Goal: Information Seeking & Learning: Learn about a topic

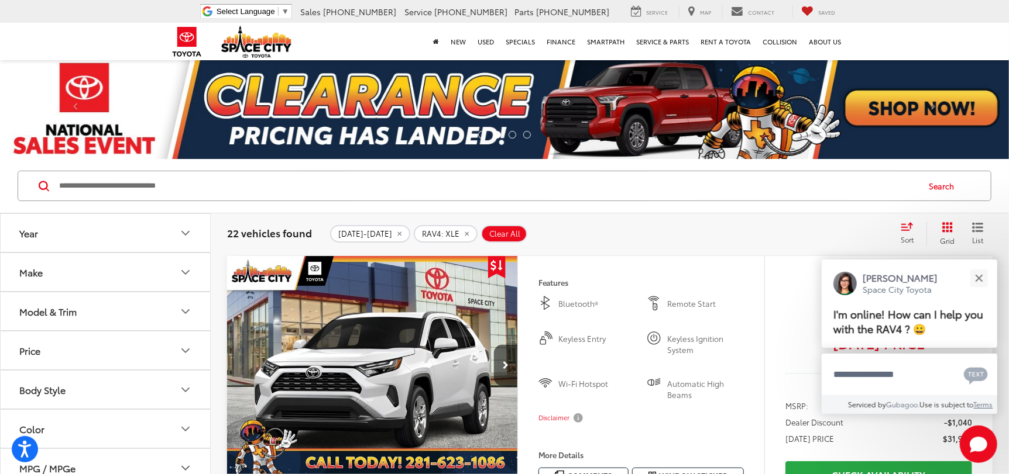
scroll to position [58, 0]
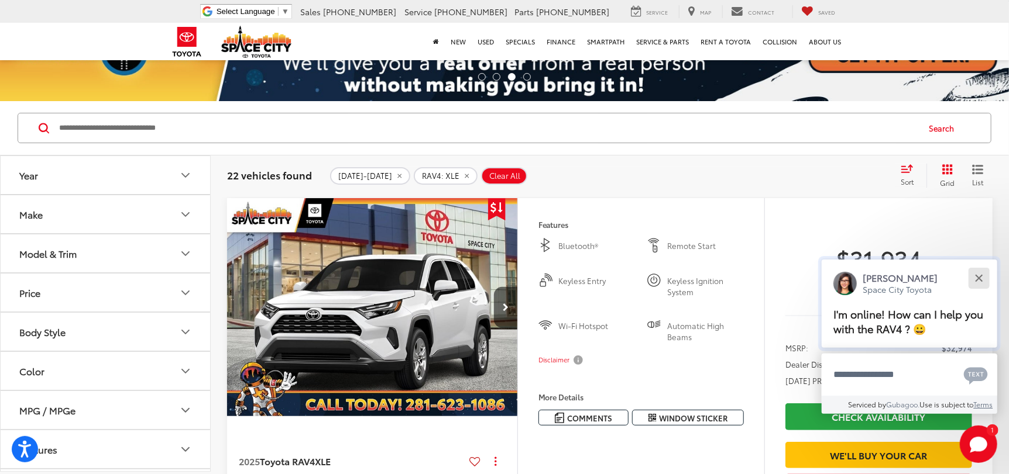
click at [979, 277] on div "Close" at bounding box center [979, 278] width 8 height 8
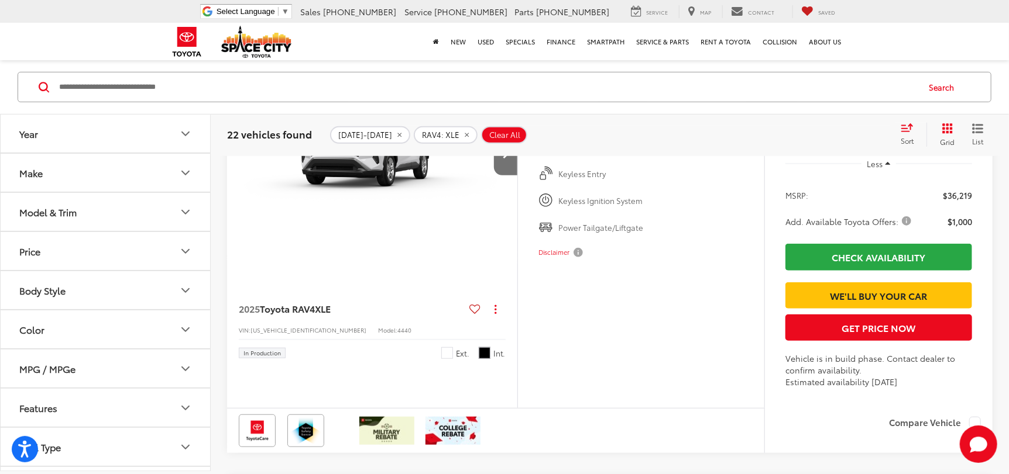
scroll to position [3276, 0]
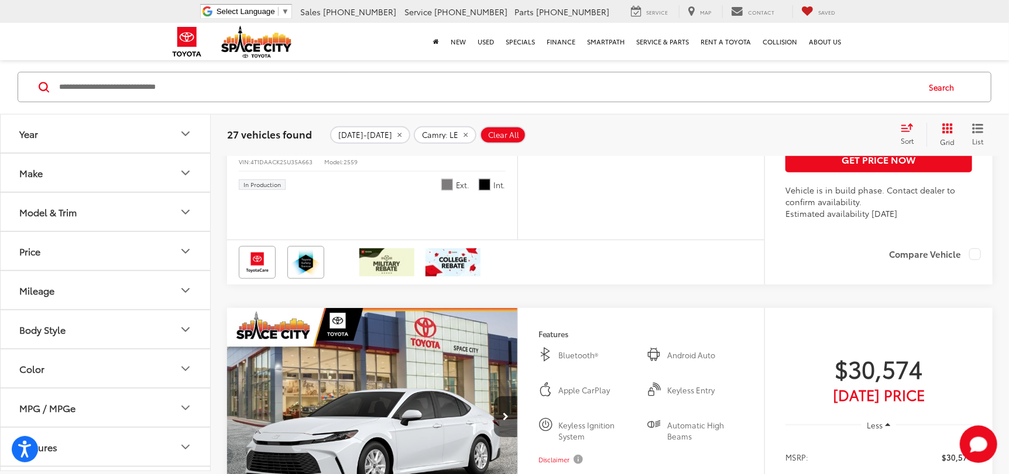
scroll to position [2750, 0]
